Goal: Contribute content: Contribute content

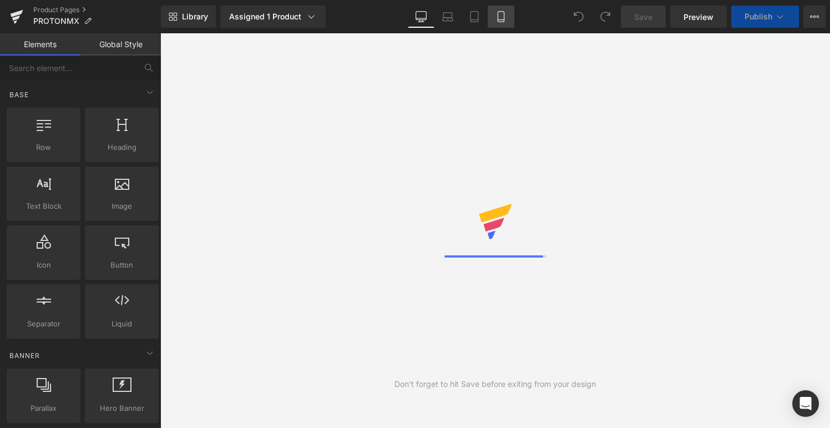
click at [497, 19] on icon at bounding box center [501, 16] width 11 height 11
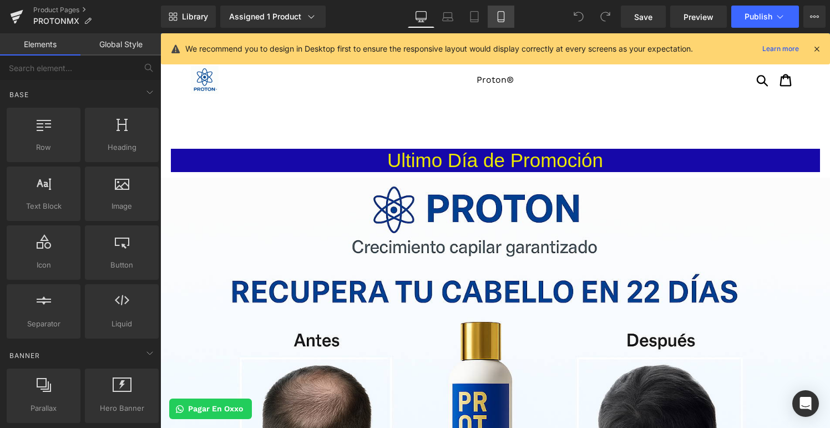
click at [496, 17] on icon at bounding box center [501, 16] width 11 height 11
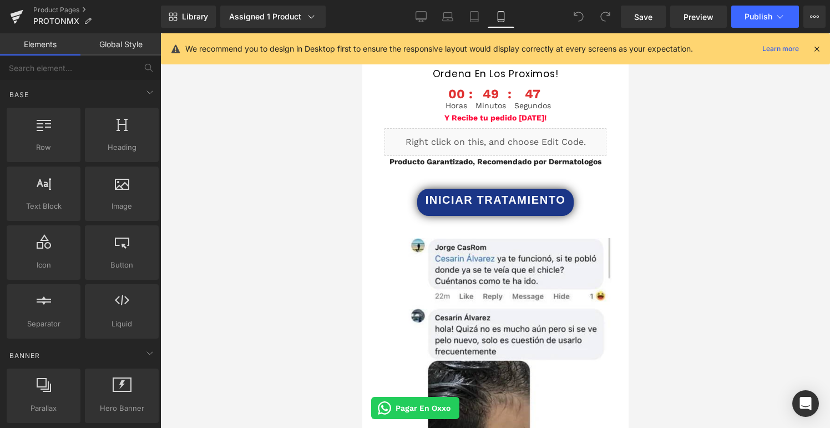
scroll to position [1224, 0]
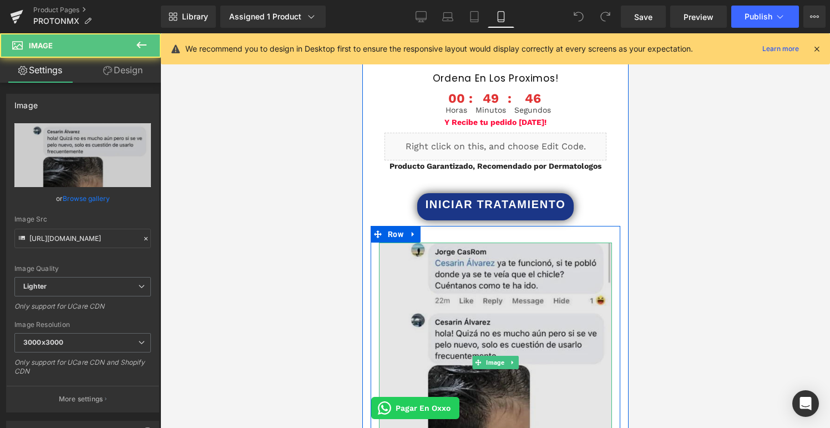
click at [390, 243] on img at bounding box center [495, 362] width 233 height 239
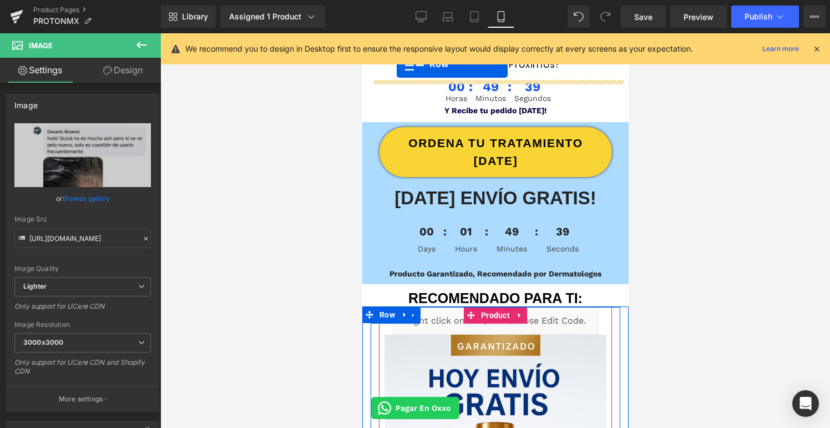
scroll to position [458, 0]
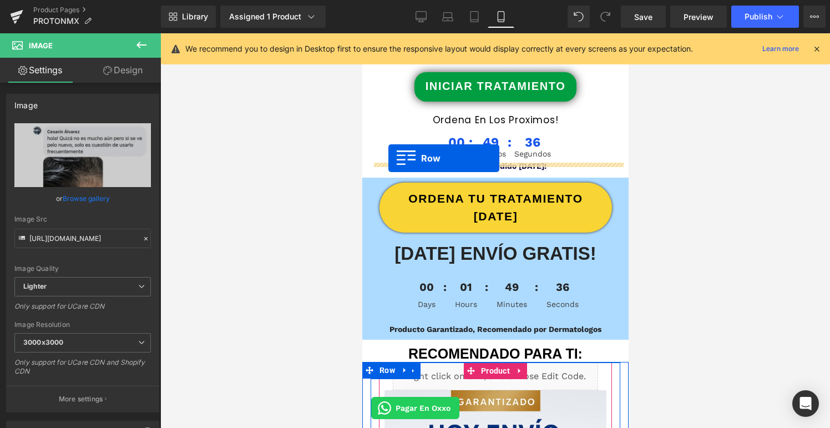
drag, startPoint x: 377, startPoint y: 202, endPoint x: 388, endPoint y: 158, distance: 45.1
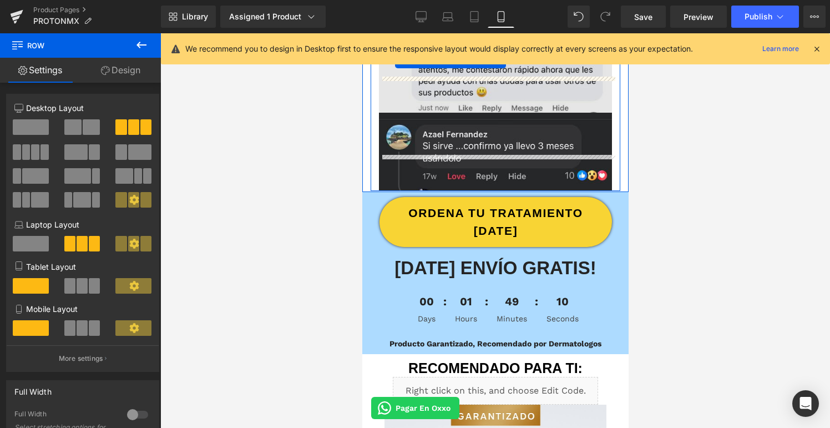
scroll to position [937, 0]
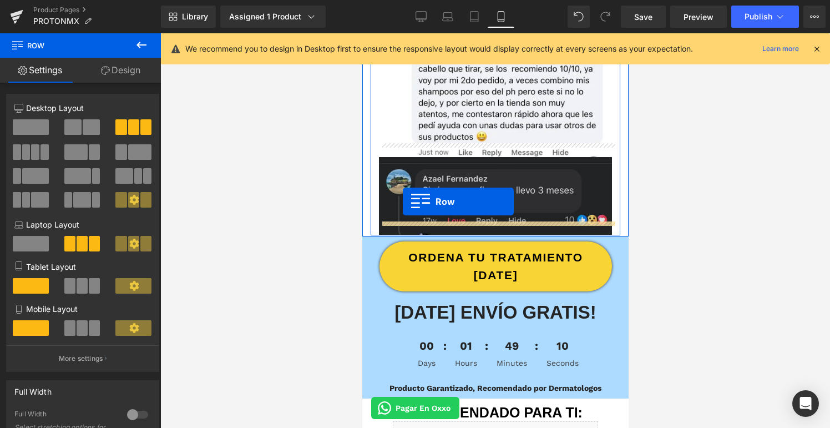
drag, startPoint x: 378, startPoint y: 339, endPoint x: 402, endPoint y: 201, distance: 139.8
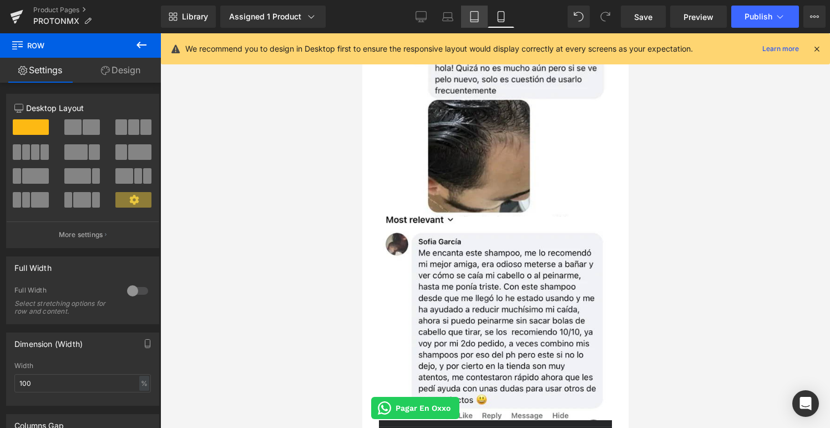
click at [472, 17] on icon at bounding box center [474, 16] width 11 height 11
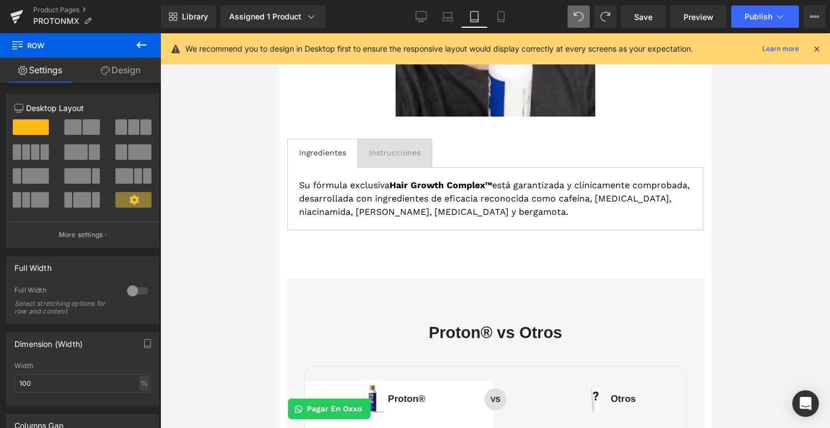
scroll to position [1718, 0]
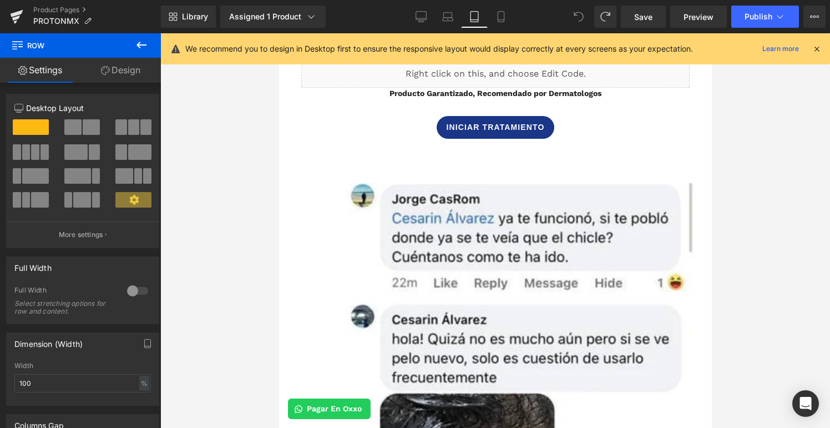
click at [579, 14] on icon at bounding box center [579, 17] width 10 height 10
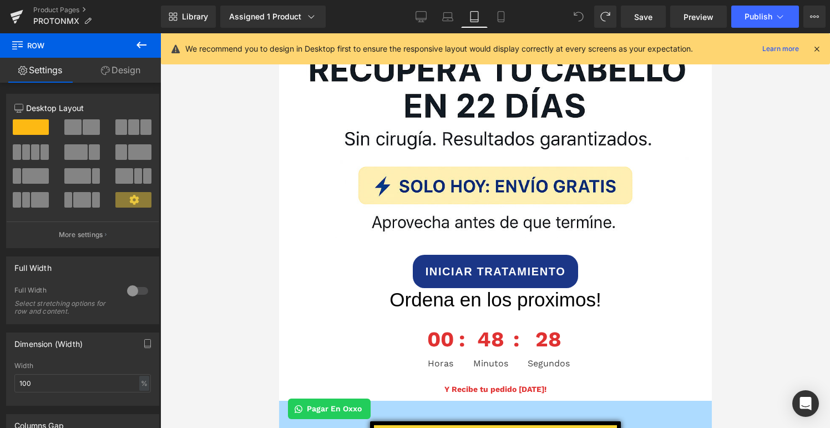
scroll to position [259, 0]
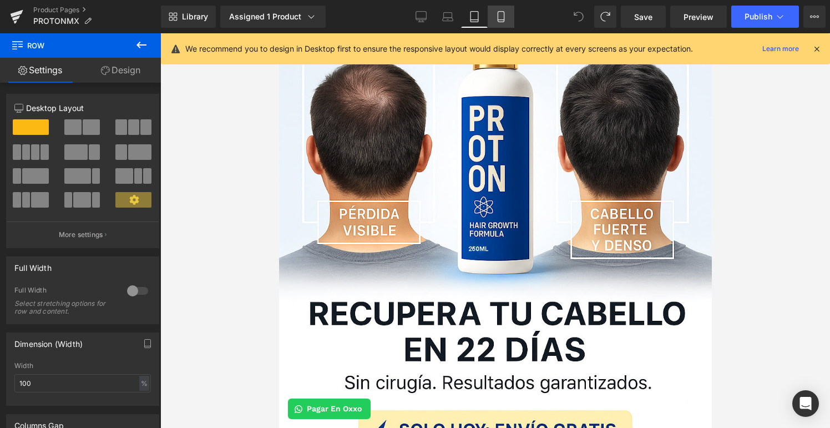
click at [508, 17] on link "Mobile" at bounding box center [501, 17] width 27 height 22
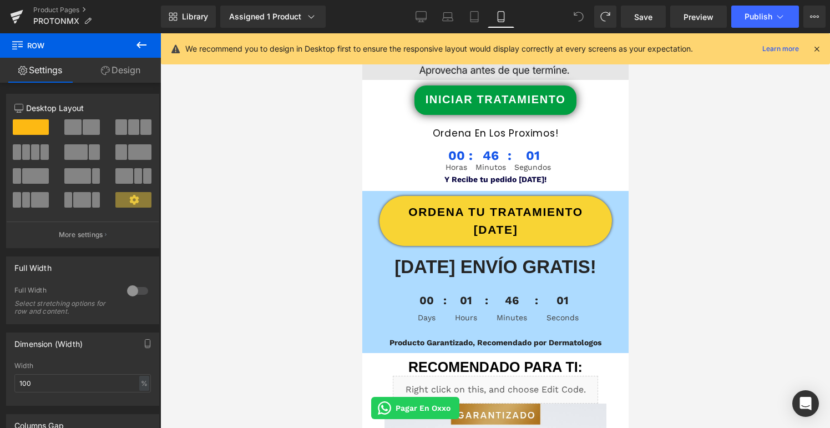
scroll to position [433, 0]
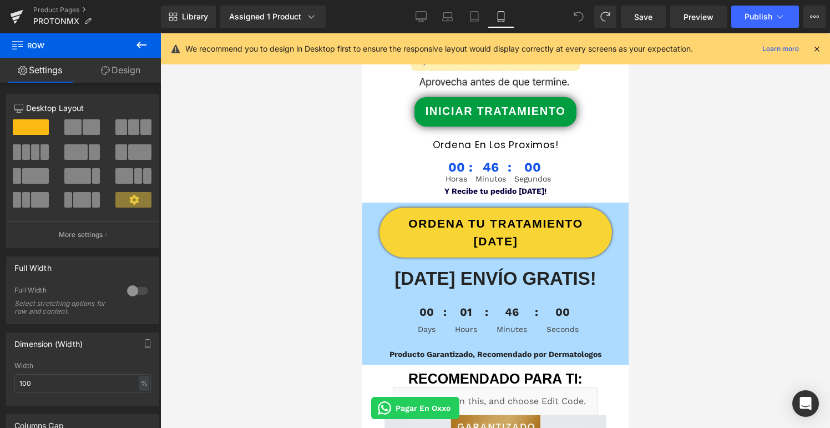
click at [142, 42] on icon at bounding box center [141, 44] width 13 height 13
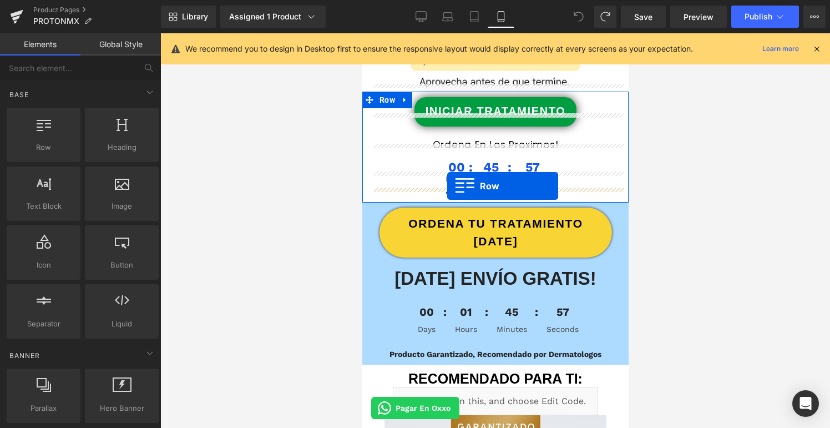
drag, startPoint x: 419, startPoint y: 167, endPoint x: 447, endPoint y: 186, distance: 33.9
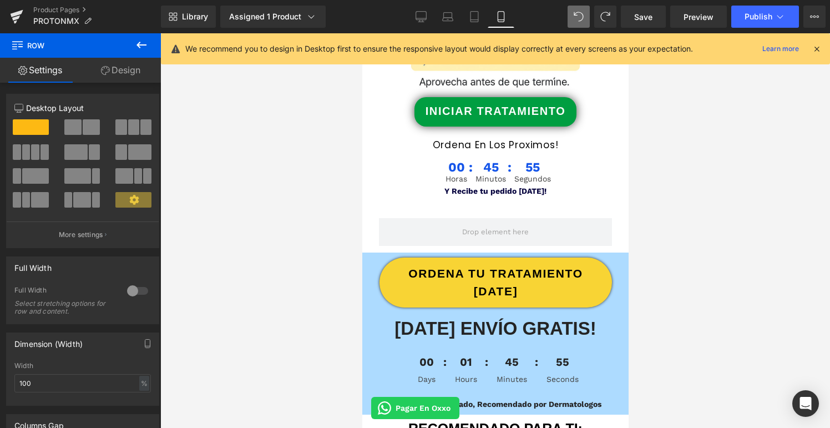
click at [142, 44] on icon at bounding box center [141, 44] width 13 height 13
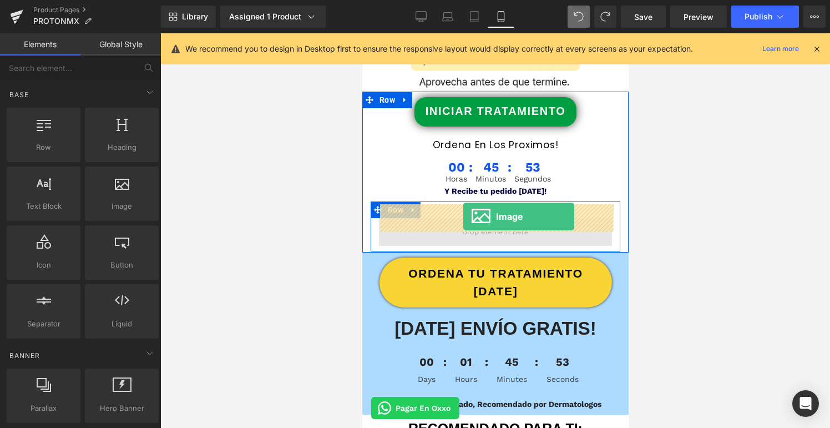
drag, startPoint x: 472, startPoint y: 222, endPoint x: 463, endPoint y: 216, distance: 10.5
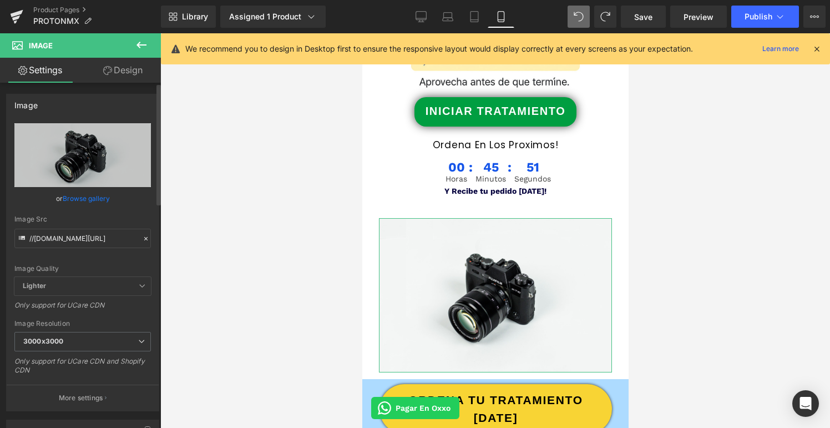
click at [96, 189] on link "Browse gallery" at bounding box center [86, 198] width 47 height 19
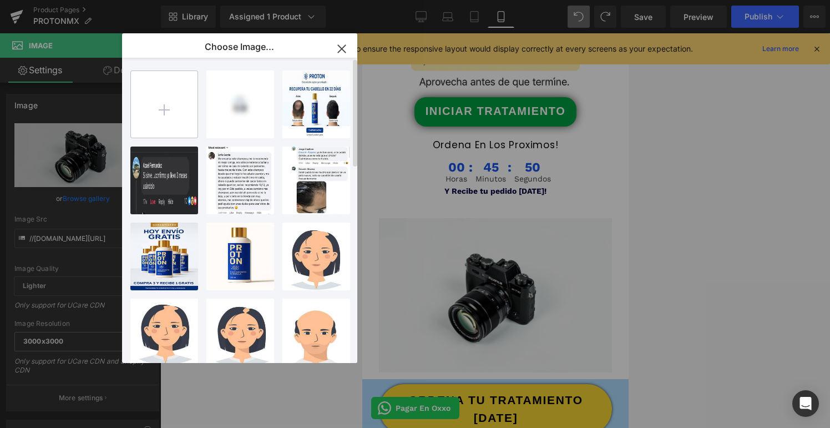
click at [167, 98] on input "file" at bounding box center [164, 104] width 67 height 67
type input "C:\fakepath\IMG_1622.jpg"
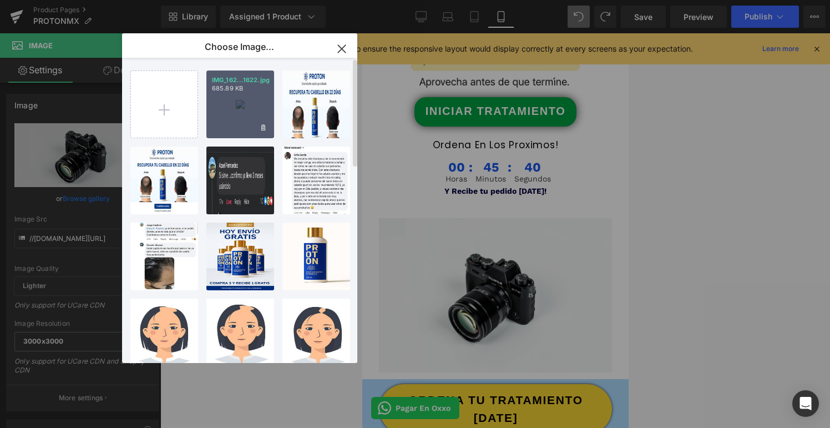
click at [248, 107] on div "IMG_162...1622.jpg 685.89 KB" at bounding box center [240, 104] width 68 height 68
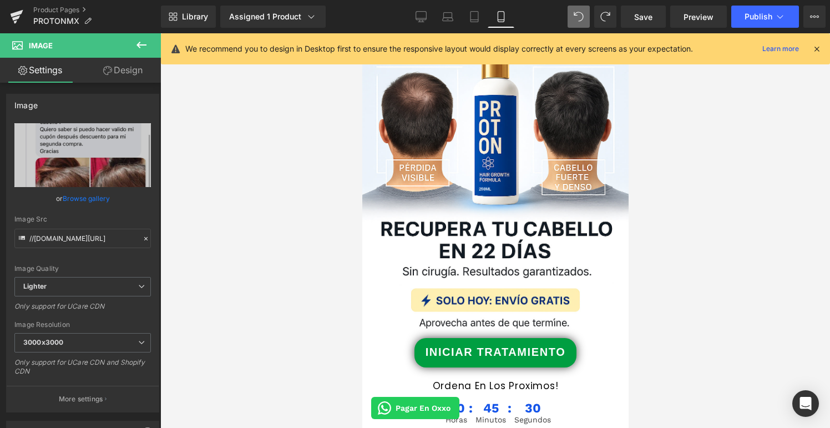
scroll to position [0, 0]
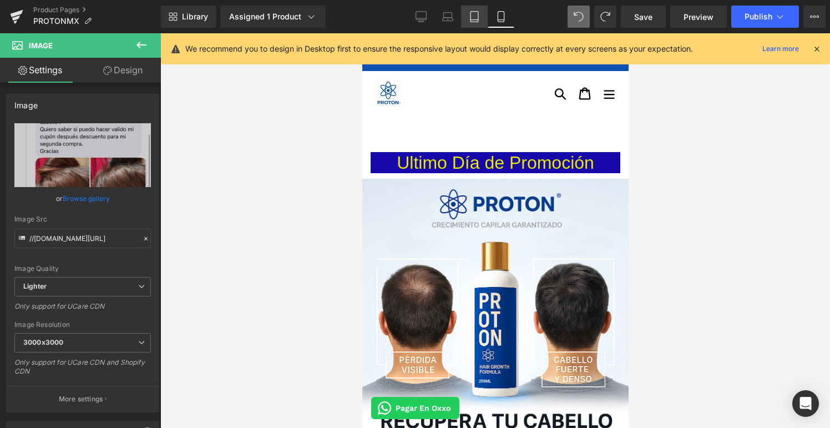
click at [474, 21] on icon at bounding box center [474, 16] width 11 height 11
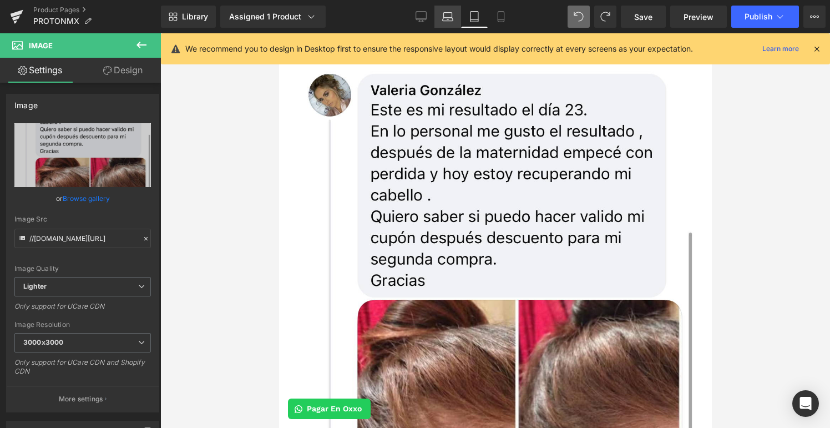
click at [452, 15] on icon at bounding box center [448, 15] width 8 height 5
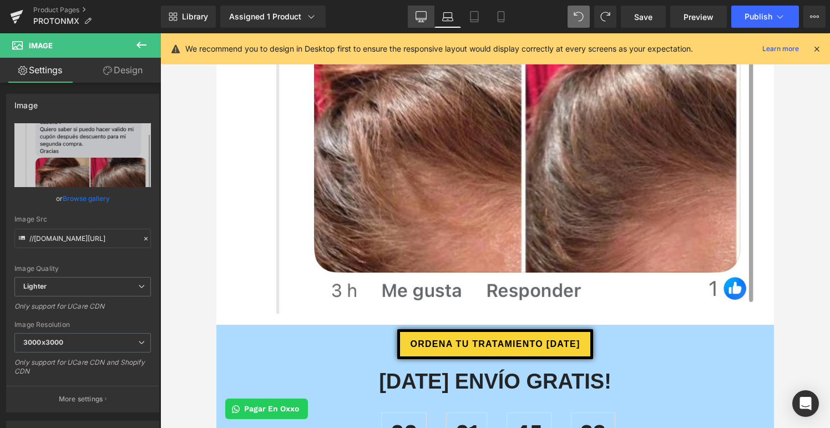
click at [420, 24] on link "Desktop" at bounding box center [421, 17] width 27 height 22
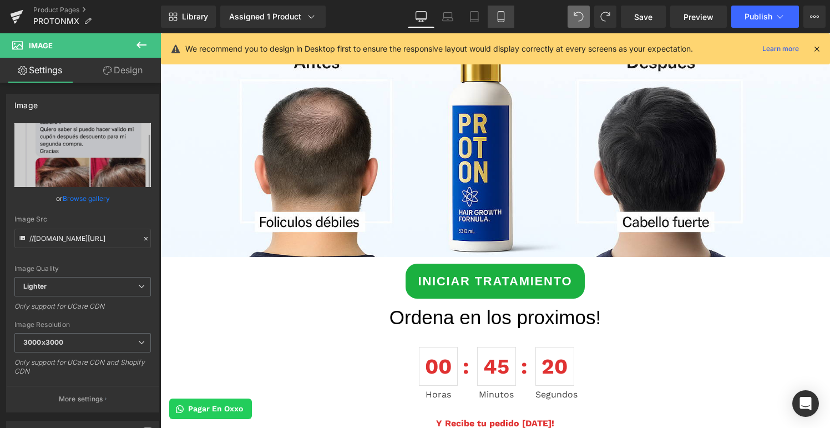
click at [503, 22] on icon at bounding box center [501, 17] width 6 height 11
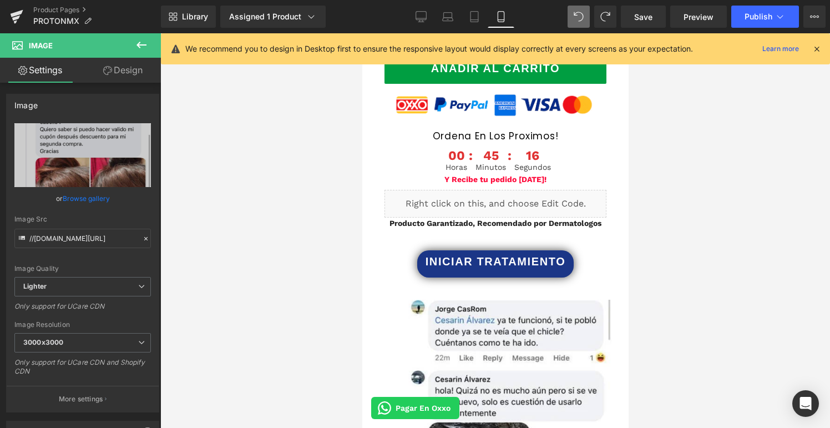
scroll to position [1464, 0]
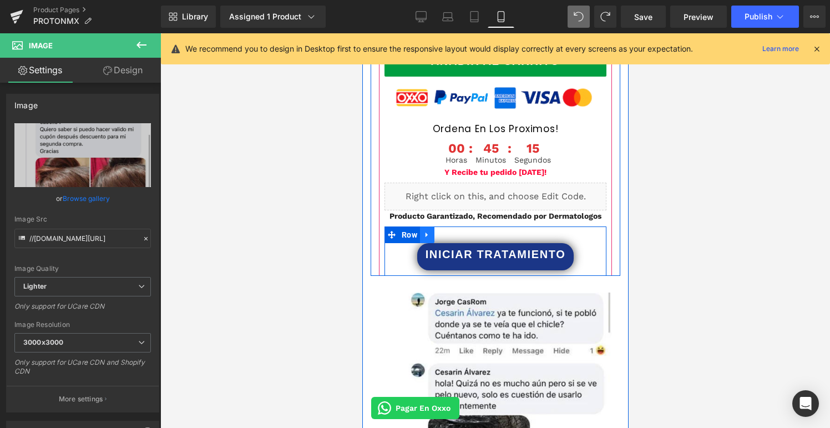
click at [425, 226] on link at bounding box center [427, 234] width 14 height 17
click at [440, 231] on icon at bounding box center [441, 235] width 8 height 8
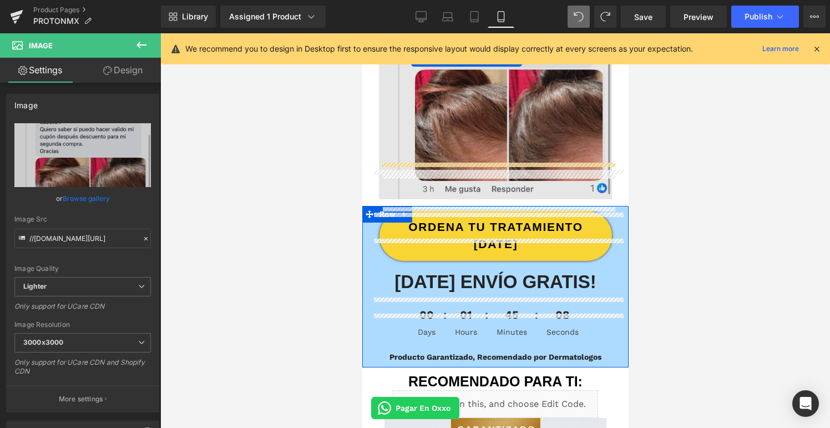
scroll to position [687, 0]
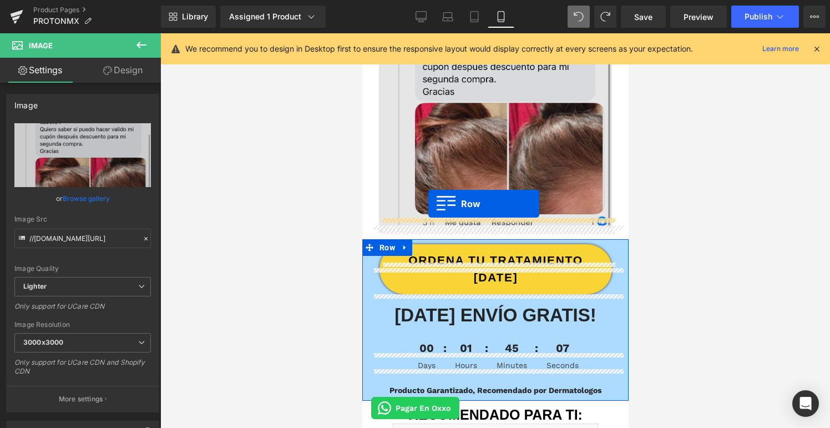
drag, startPoint x: 391, startPoint y: 201, endPoint x: 428, endPoint y: 203, distance: 37.8
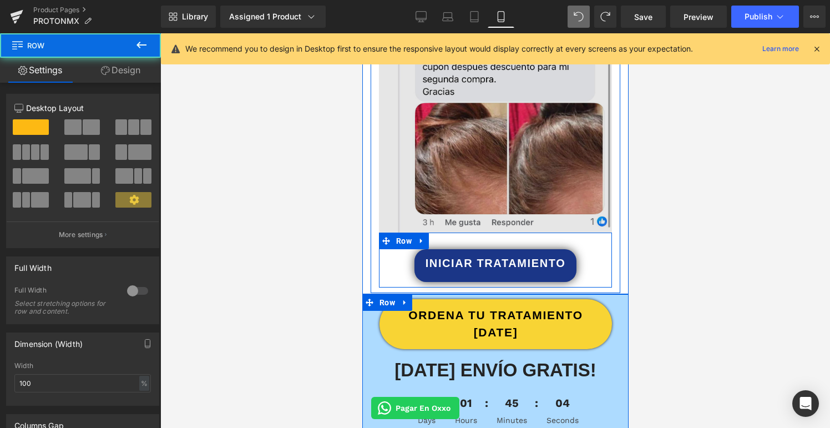
drag, startPoint x: 528, startPoint y: 230, endPoint x: 528, endPoint y: 216, distance: 13.3
click at [528, 216] on div "Image INICIAR TRATAMIENTO Button Row" at bounding box center [495, 125] width 250 height 322
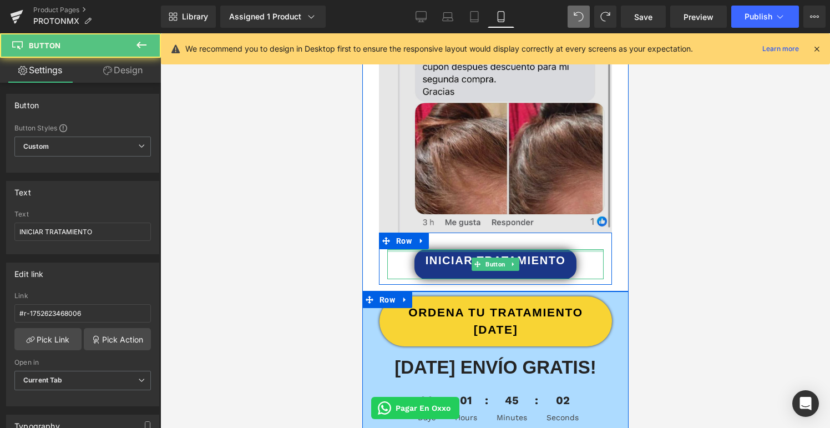
drag, startPoint x: 524, startPoint y: 235, endPoint x: 524, endPoint y: 214, distance: 21.1
click at [524, 214] on div "Image INICIAR TRATAMIENTO Button Row" at bounding box center [495, 124] width 250 height 320
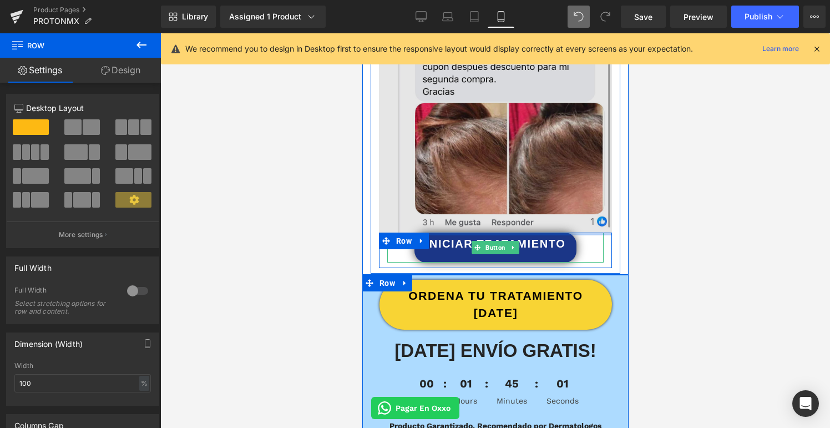
drag, startPoint x: 522, startPoint y: 230, endPoint x: 523, endPoint y: 211, distance: 19.4
click at [523, 211] on div "Image INICIAR TRATAMIENTO Button Row" at bounding box center [495, 115] width 250 height 303
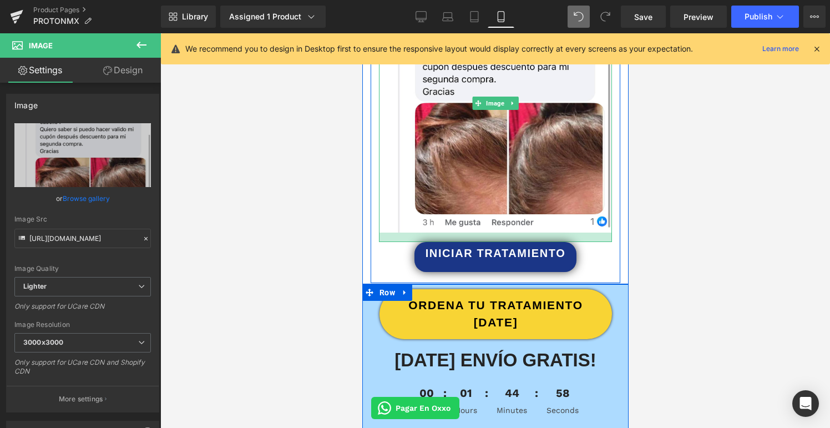
drag, startPoint x: 533, startPoint y: 217, endPoint x: 533, endPoint y: 226, distance: 9.4
click at [533, 233] on div at bounding box center [495, 237] width 233 height 9
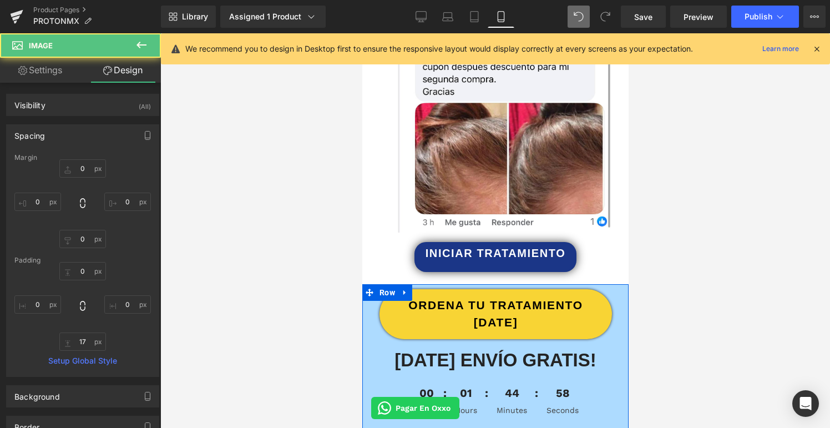
click at [694, 223] on div at bounding box center [495, 230] width 670 height 395
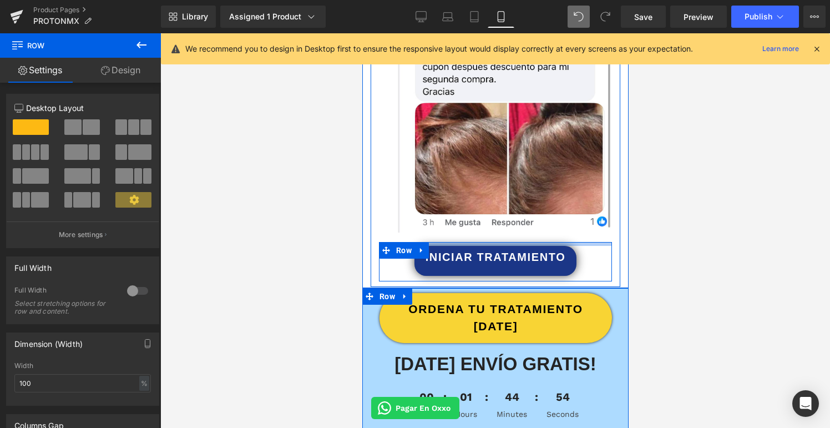
click at [539, 242] on div "INICIAR TRATAMIENTO Button Row" at bounding box center [495, 261] width 233 height 39
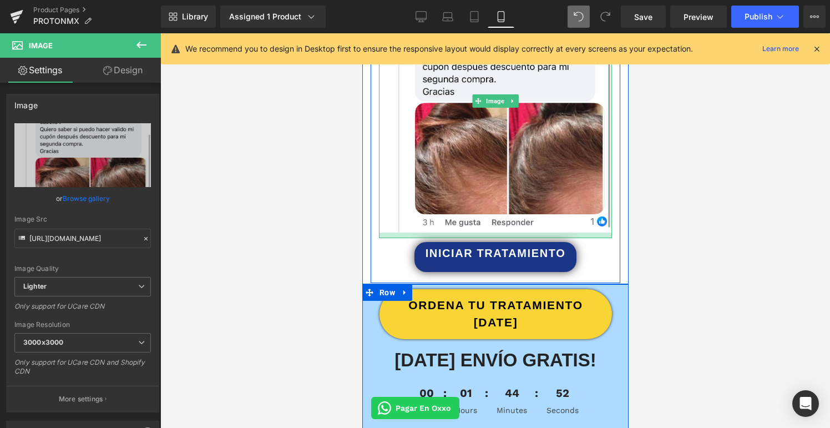
click at [541, 233] on div at bounding box center [495, 236] width 233 height 6
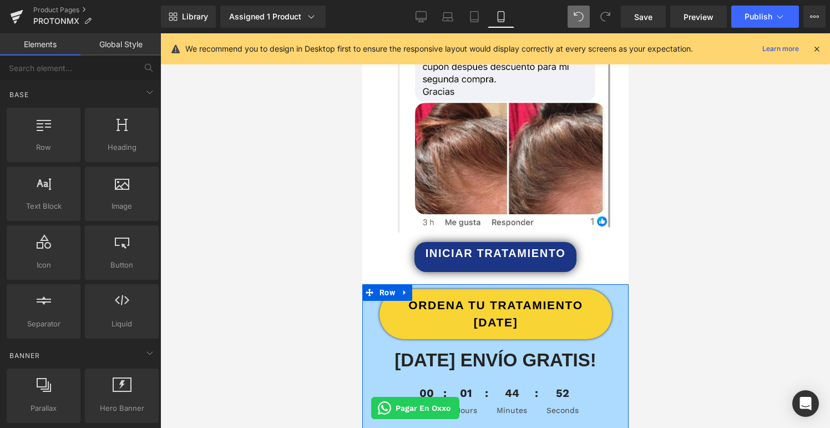
click at [678, 225] on div at bounding box center [495, 230] width 670 height 395
click at [750, 12] on span "Publish" at bounding box center [759, 16] width 28 height 9
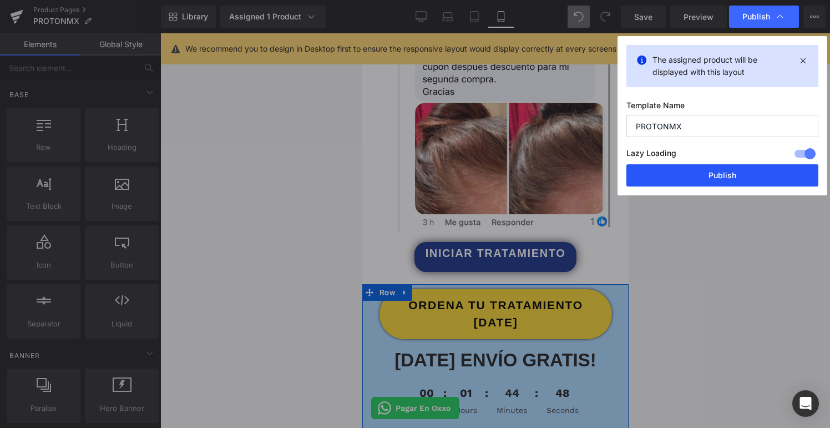
click at [710, 177] on button "Publish" at bounding box center [723, 175] width 192 height 22
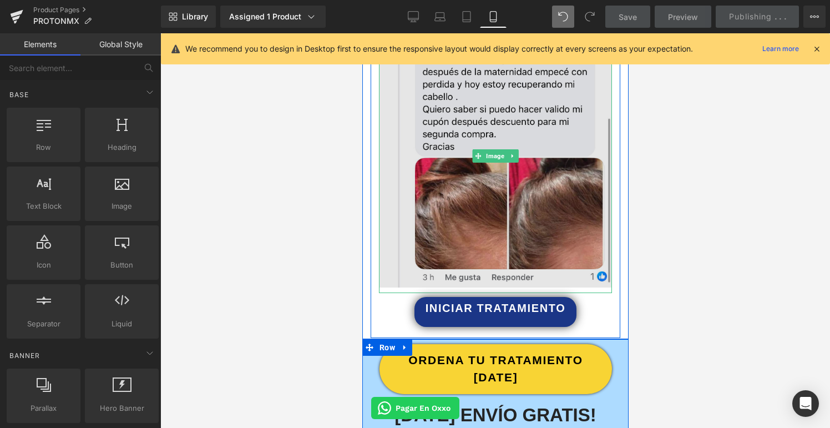
scroll to position [628, 0]
